Goal: Find specific page/section: Find specific page/section

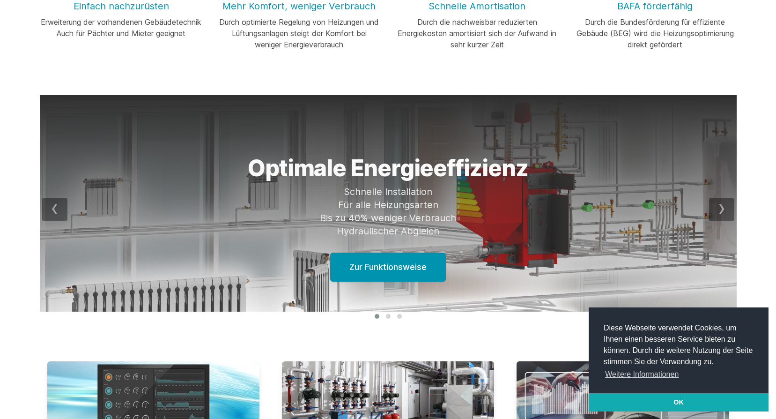
scroll to position [234, 0]
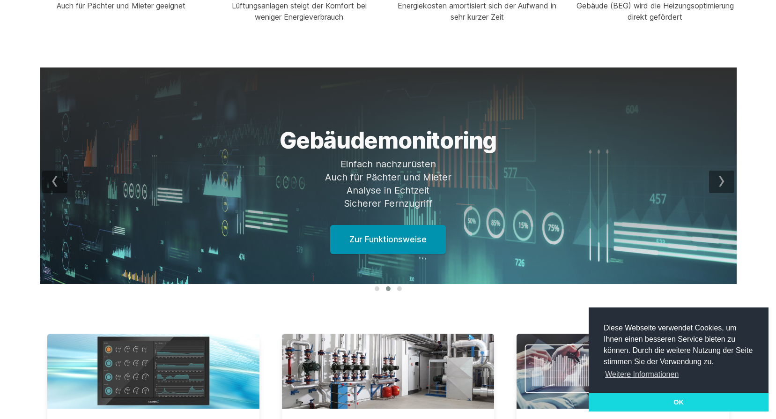
click at [678, 400] on link "OK" at bounding box center [679, 402] width 180 height 19
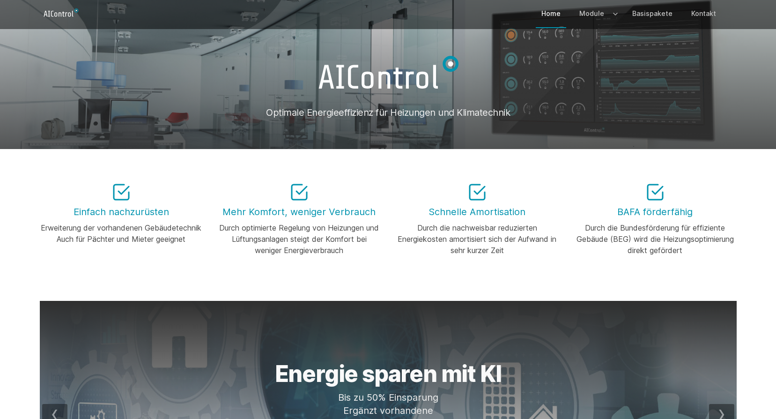
scroll to position [0, 0]
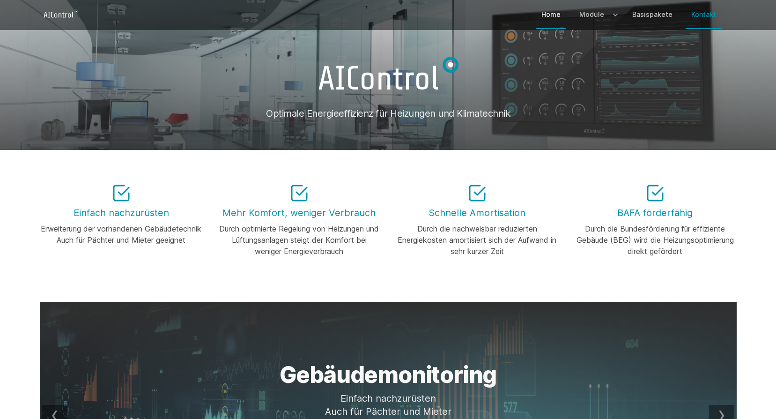
click at [706, 17] on link "Kontakt" at bounding box center [704, 14] width 36 height 27
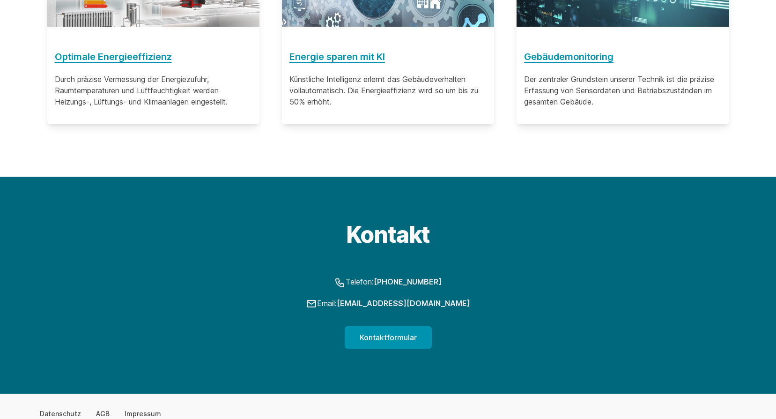
scroll to position [846, 0]
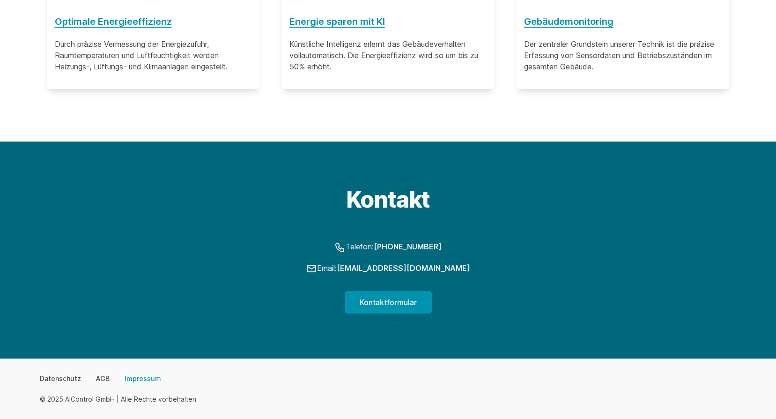
click at [136, 377] on link "Impressum" at bounding box center [143, 378] width 37 height 9
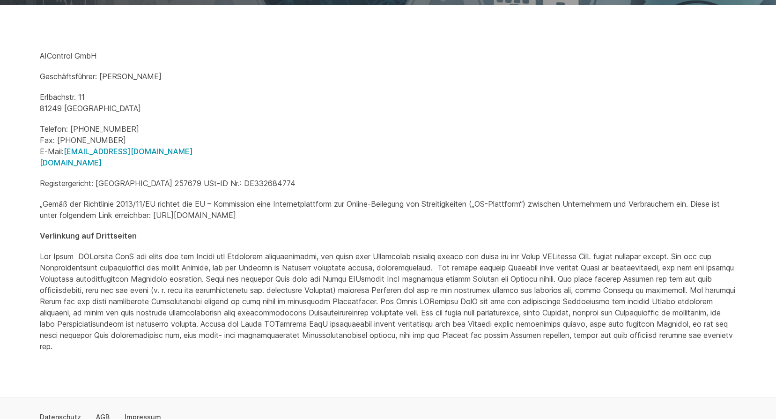
scroll to position [148, 0]
